Goal: Transaction & Acquisition: Purchase product/service

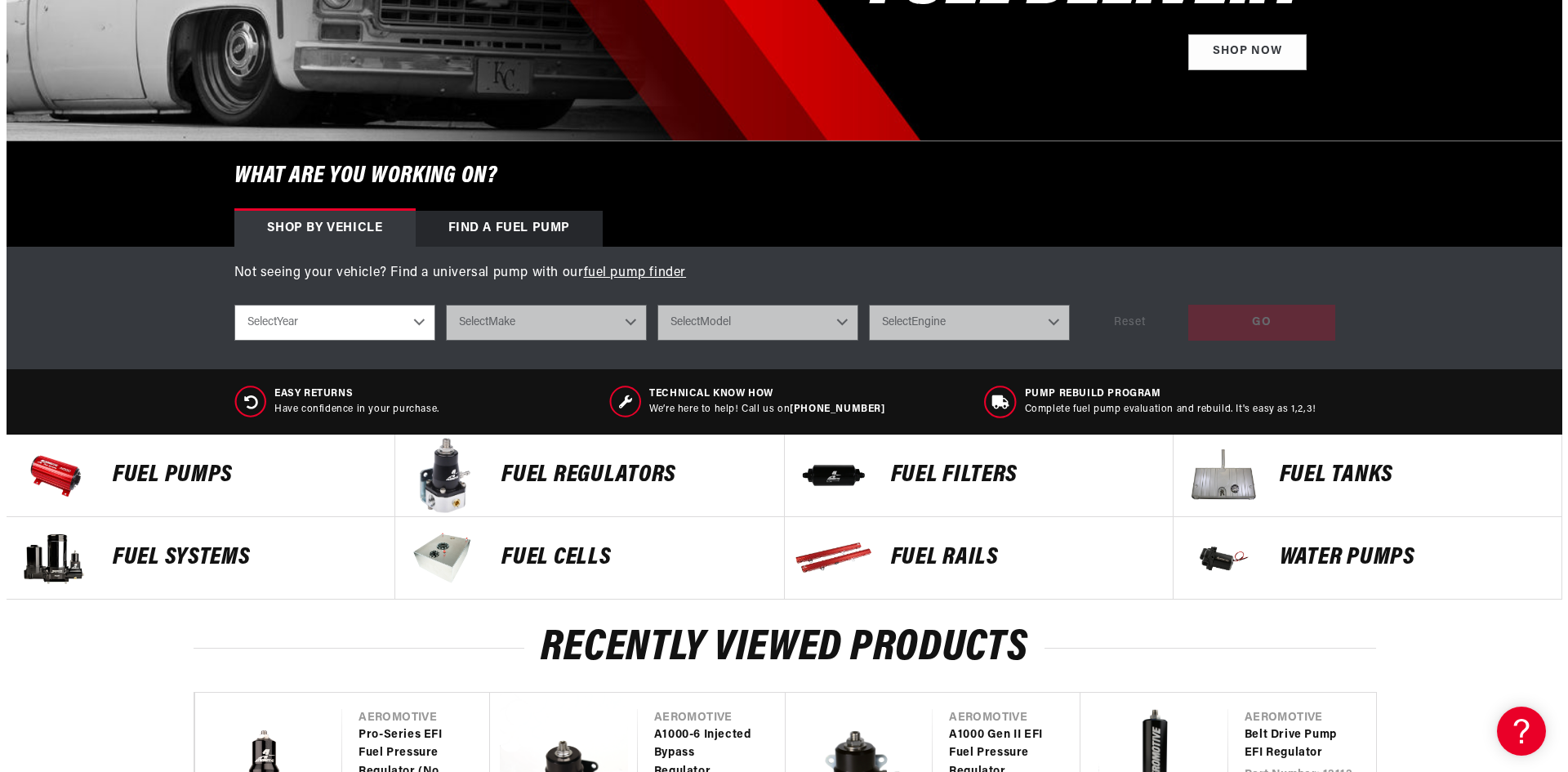
scroll to position [408, 0]
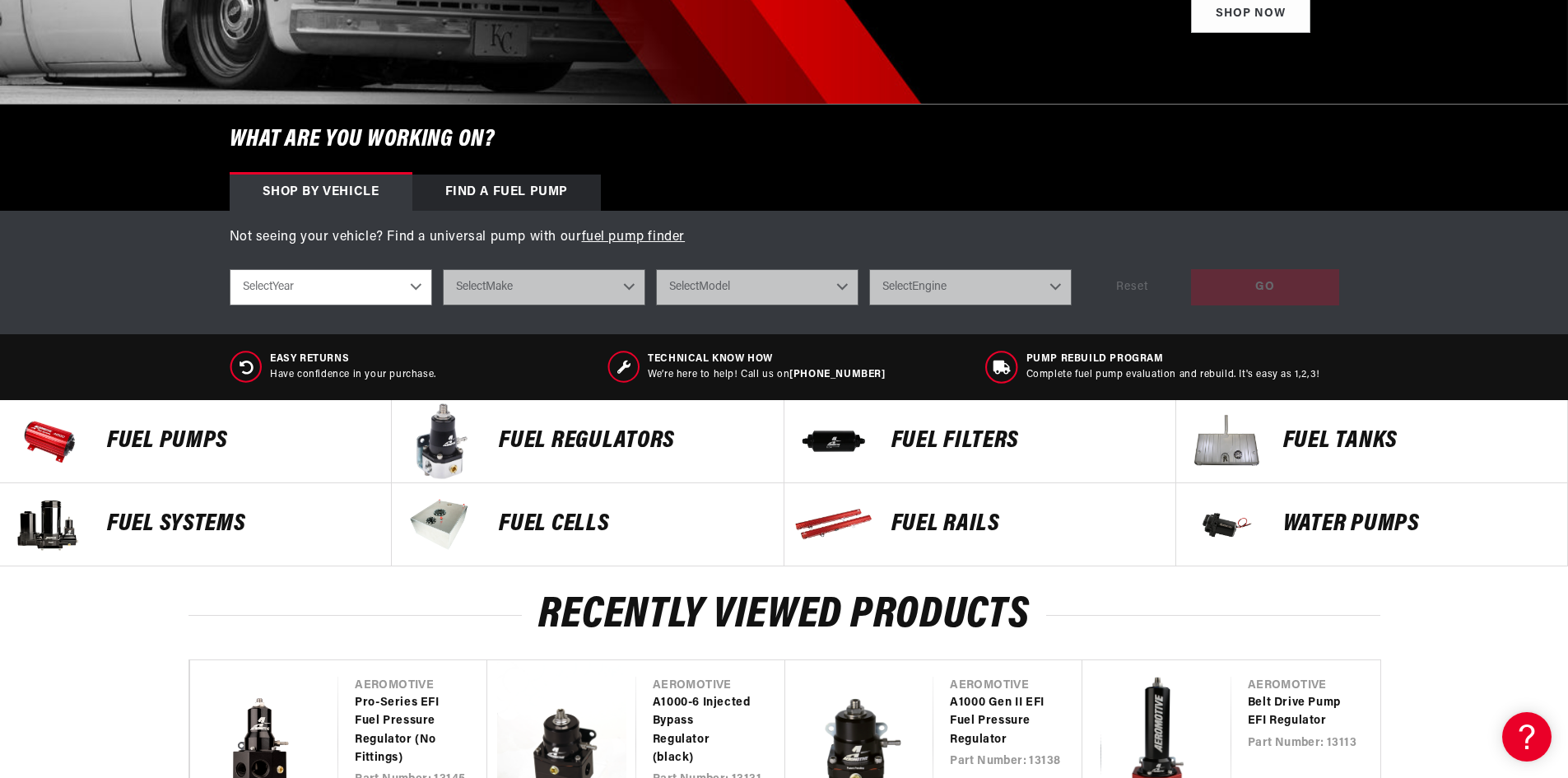
click at [400, 286] on select "Select Year [DATE] 2022 2021 2020 2019 2018 2017 2016 2015 2014 2013 2012 2011 …" at bounding box center [330, 287] width 203 height 37
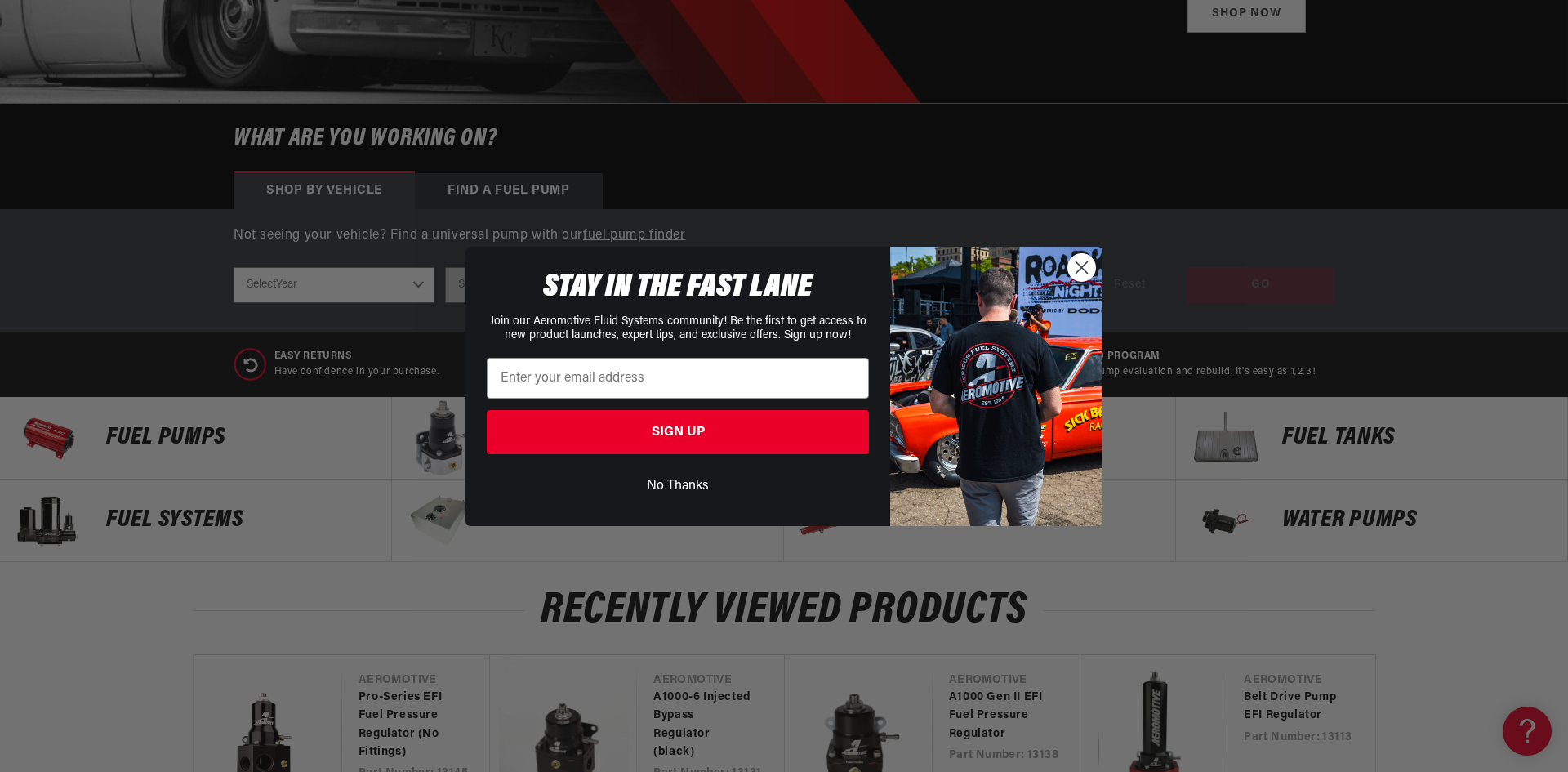
click at [1086, 264] on circle "Close dialog" at bounding box center [1082, 266] width 27 height 27
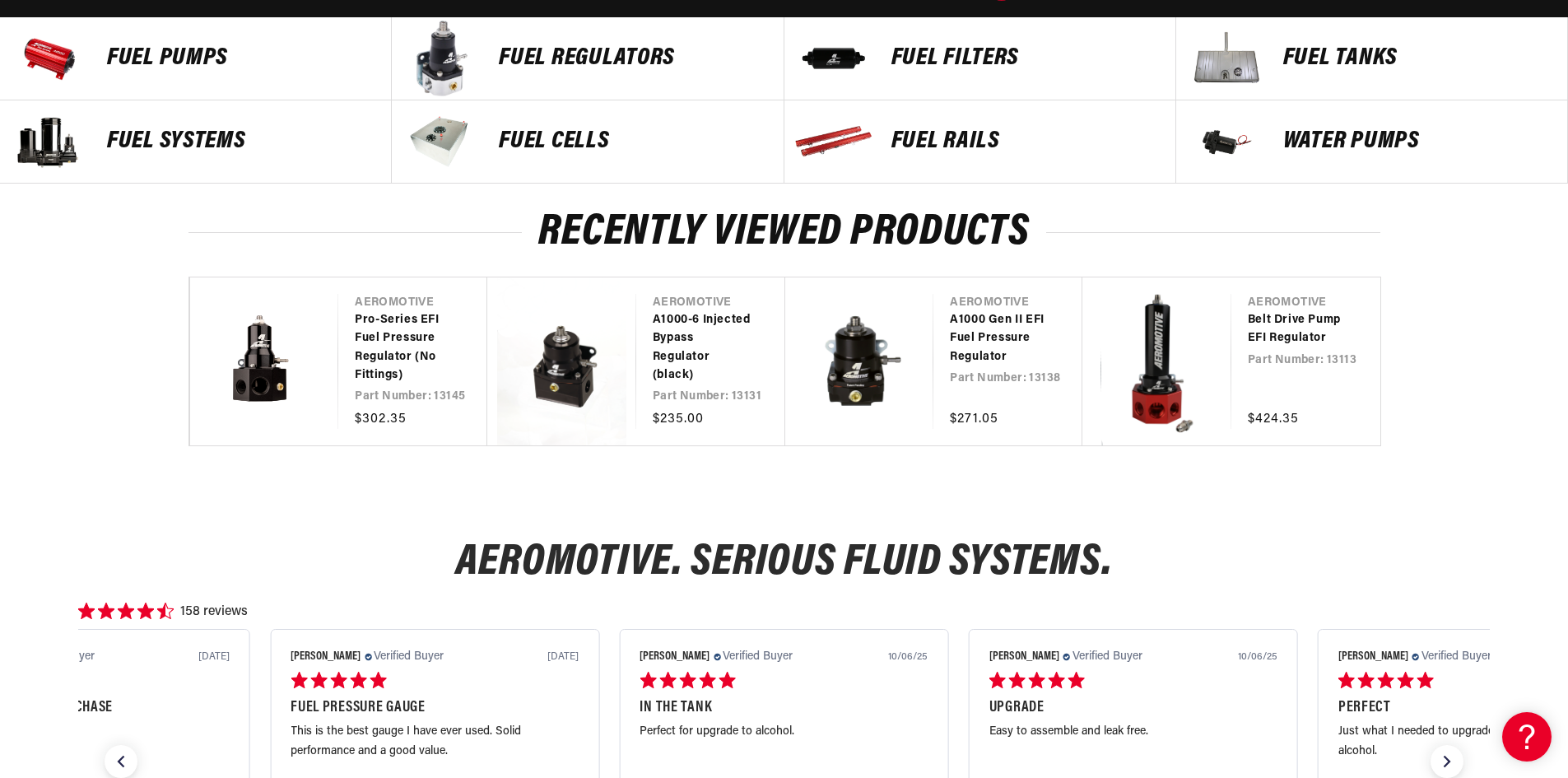
scroll to position [824, 0]
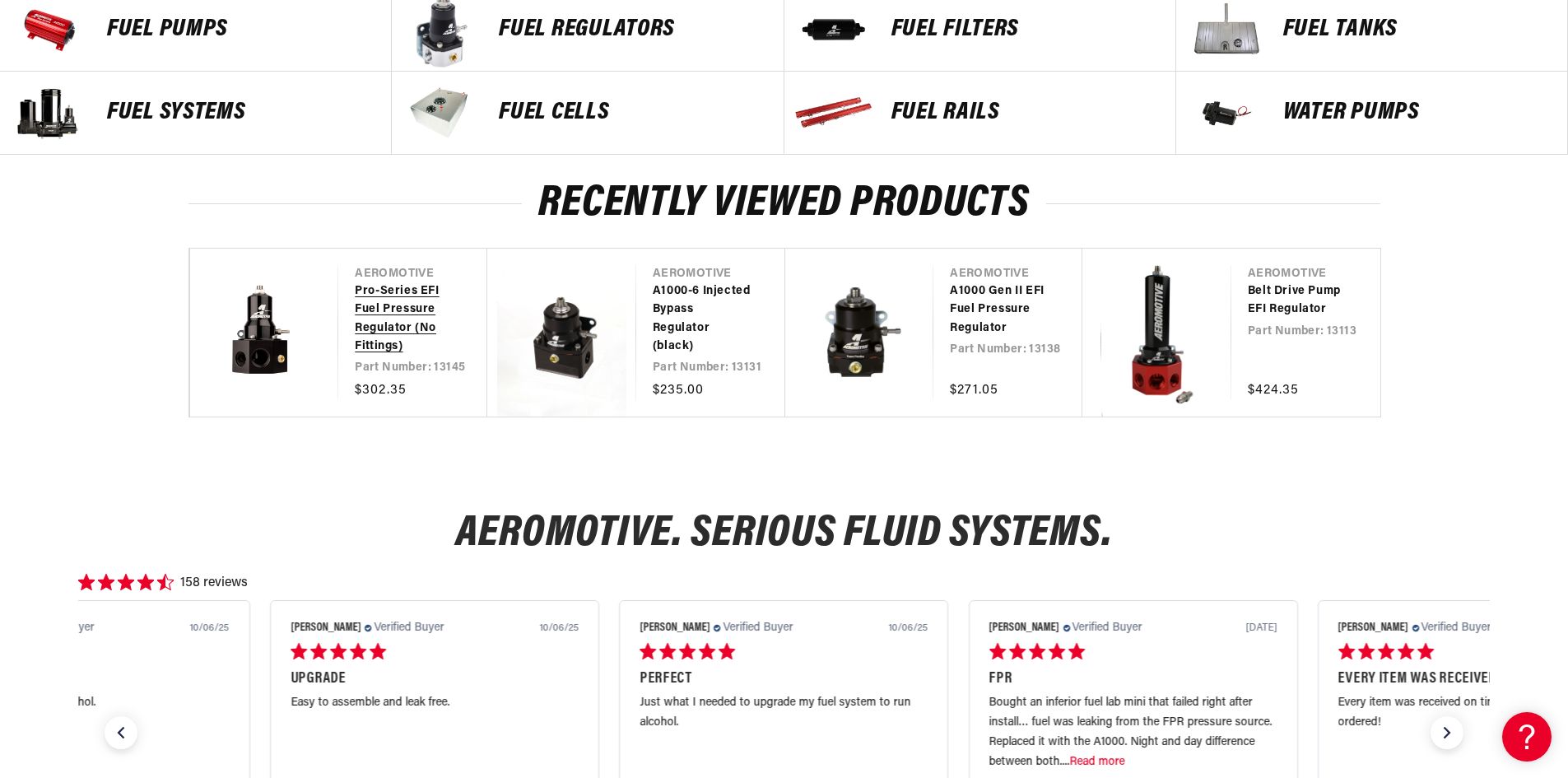
click at [394, 325] on link "Pro-Series EFI Fuel Pressure Regulator (No Fittings)" at bounding box center [405, 319] width 100 height 74
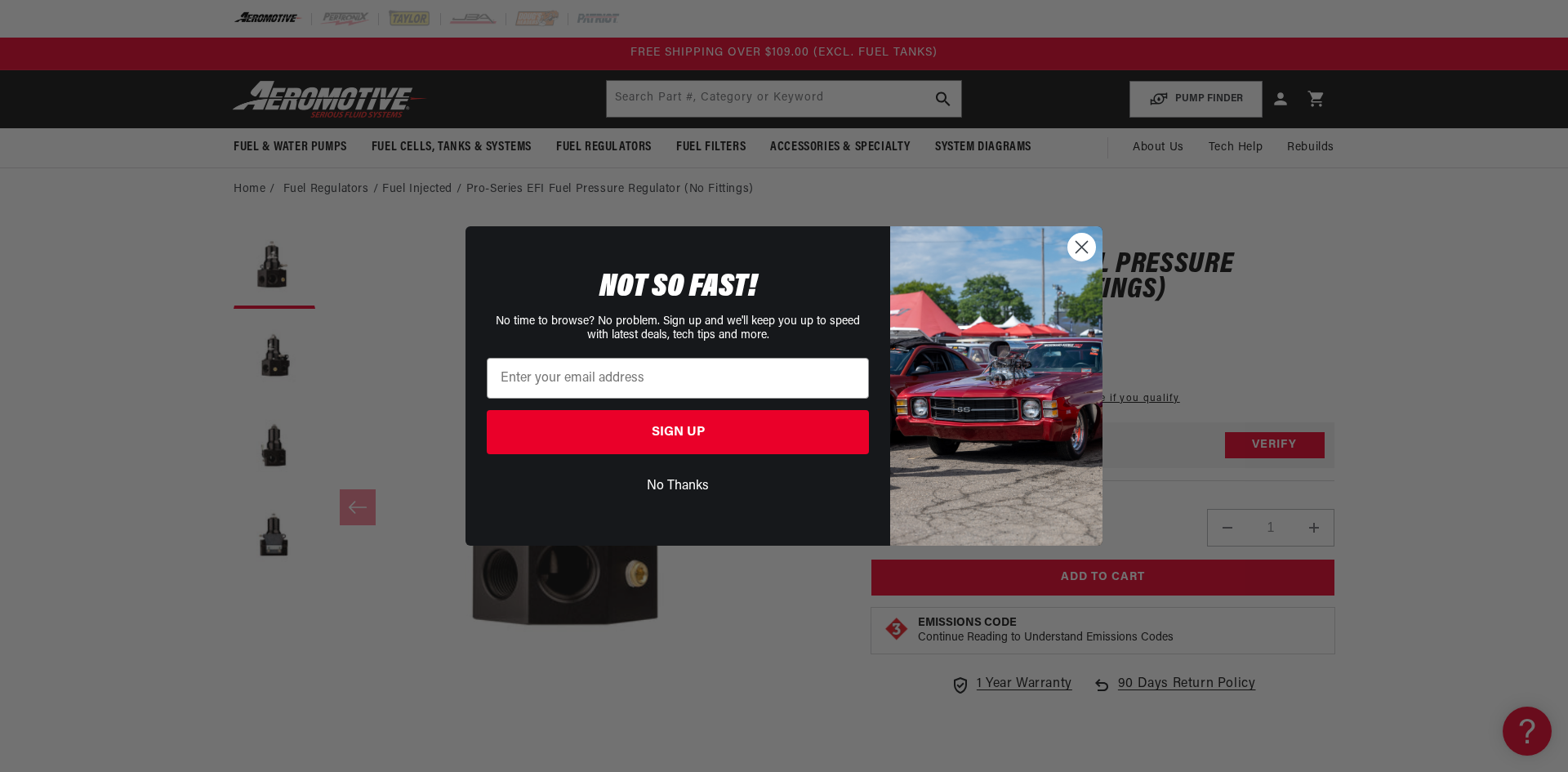
click at [1086, 248] on circle "Close dialog" at bounding box center [1082, 247] width 27 height 27
